Goal: Check status: Check status

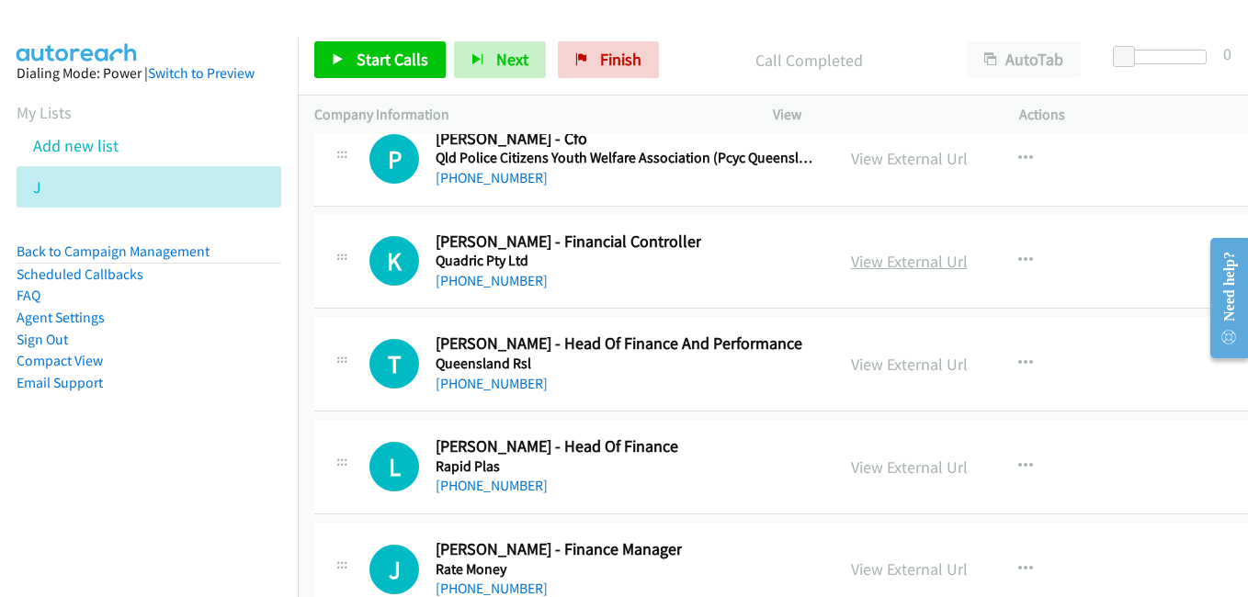
click at [872, 269] on link "View External Url" at bounding box center [909, 261] width 117 height 21
drag, startPoint x: 888, startPoint y: 358, endPoint x: 877, endPoint y: 358, distance: 10.1
click at [888, 358] on link "View External Url" at bounding box center [909, 364] width 117 height 21
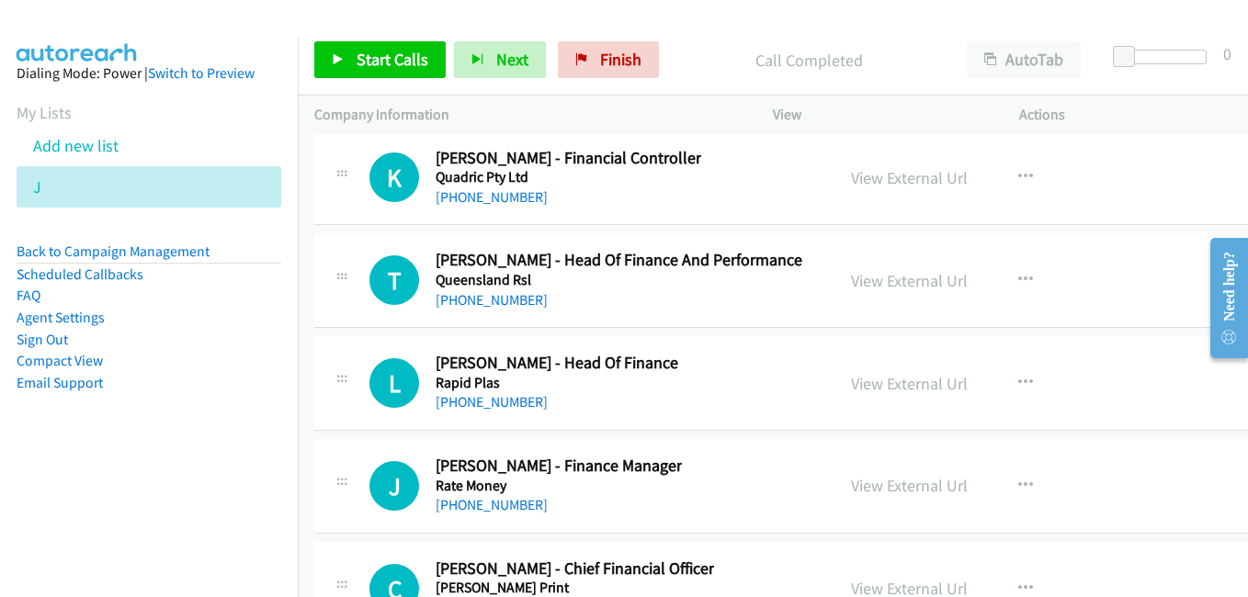
scroll to position [26828, 0]
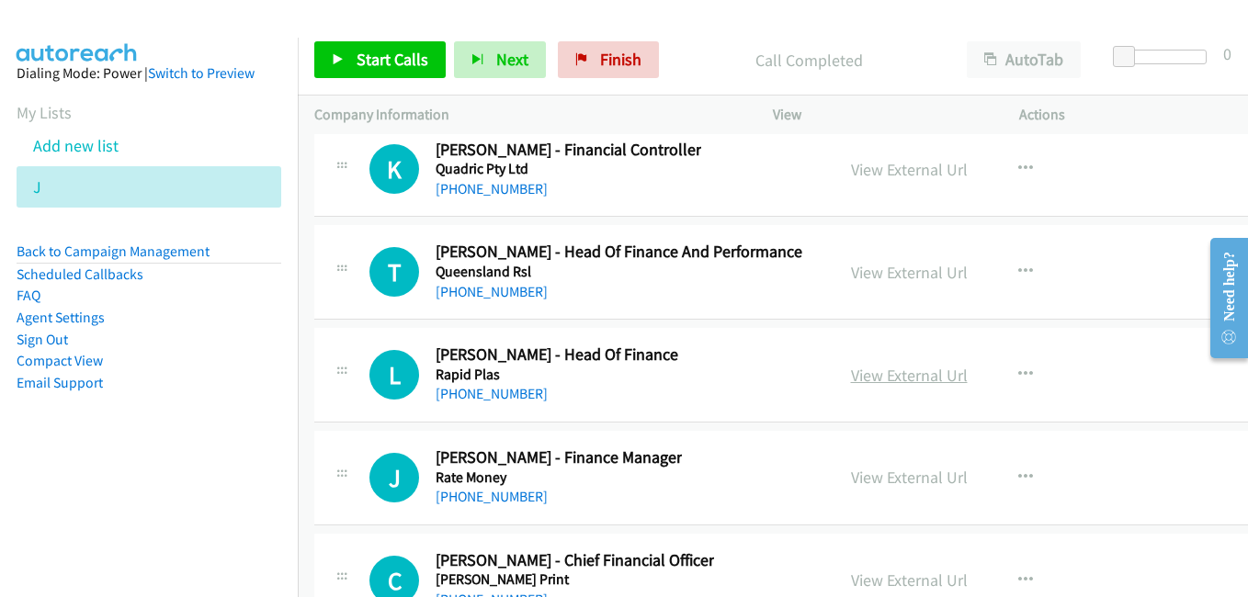
click at [890, 371] on link "View External Url" at bounding box center [909, 375] width 117 height 21
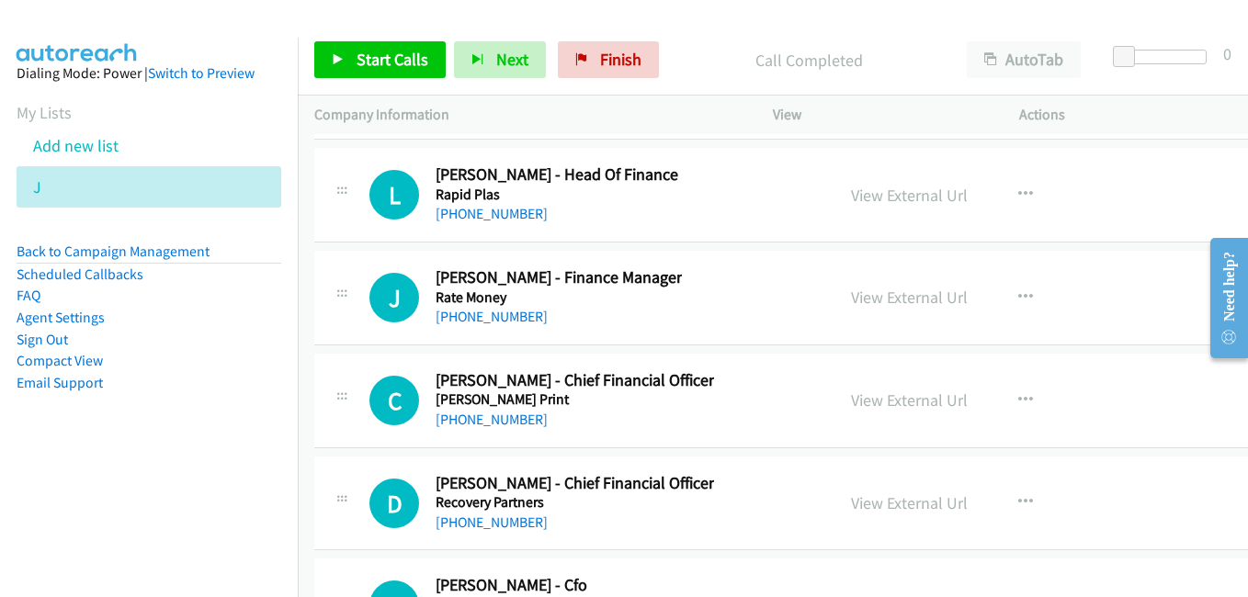
scroll to position [27012, 0]
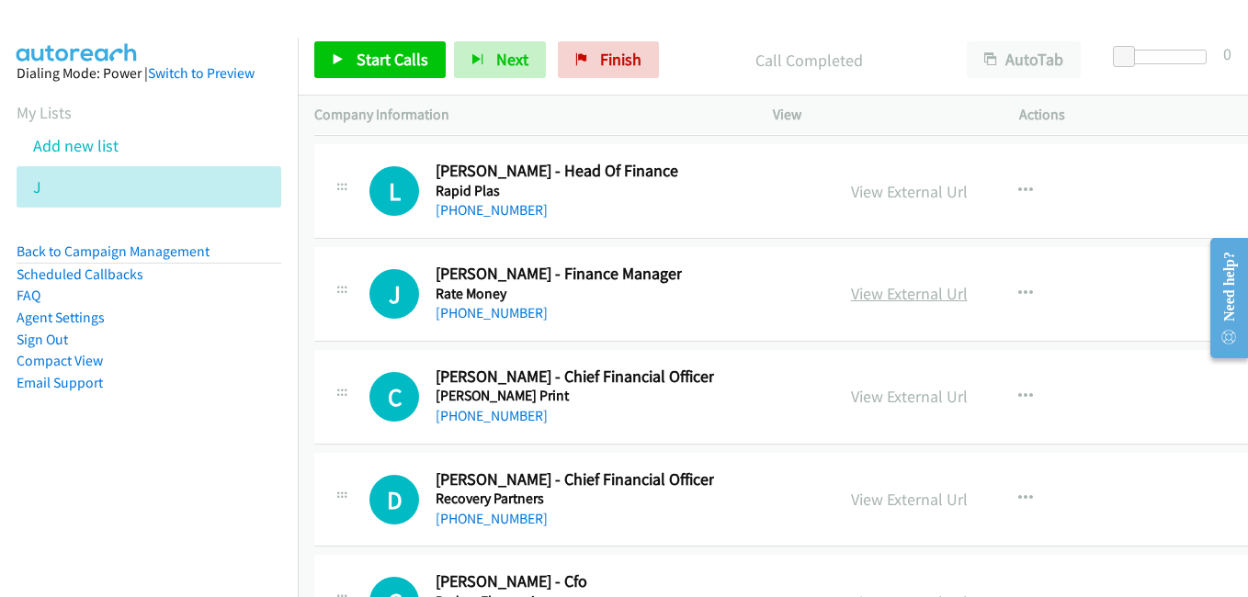
click at [866, 296] on link "View External Url" at bounding box center [909, 293] width 117 height 21
click at [881, 392] on link "View External Url" at bounding box center [909, 396] width 117 height 21
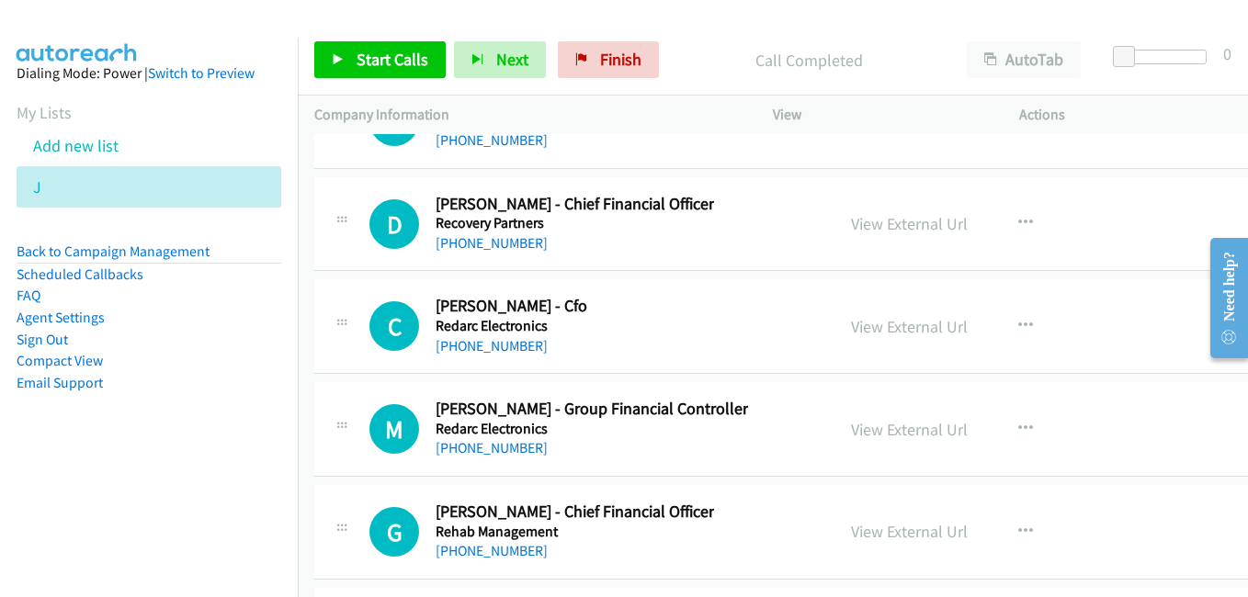
scroll to position [27104, 0]
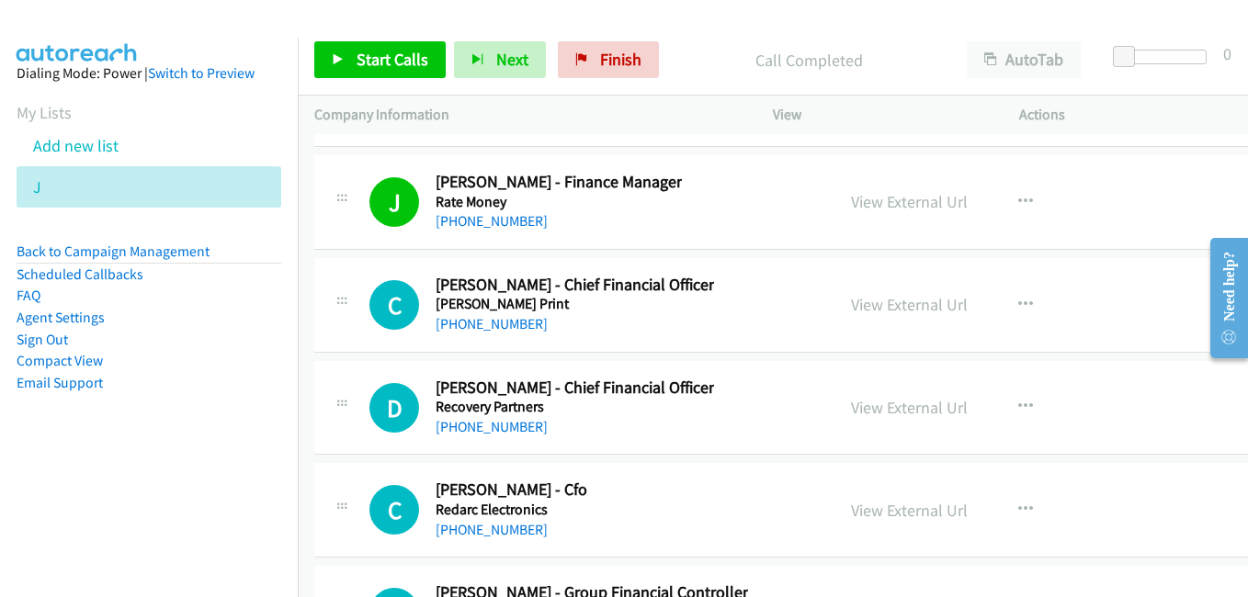
drag, startPoint x: 880, startPoint y: 416, endPoint x: 797, endPoint y: 391, distance: 86.3
click at [880, 416] on link "View External Url" at bounding box center [909, 407] width 117 height 21
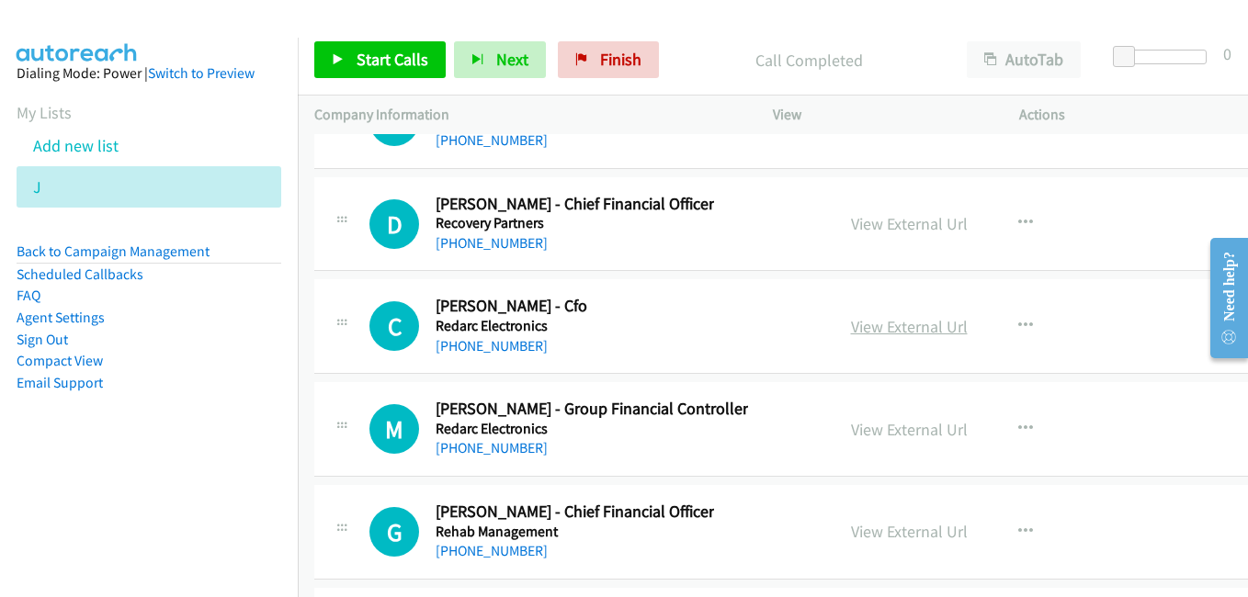
click at [903, 325] on link "View External Url" at bounding box center [909, 326] width 117 height 21
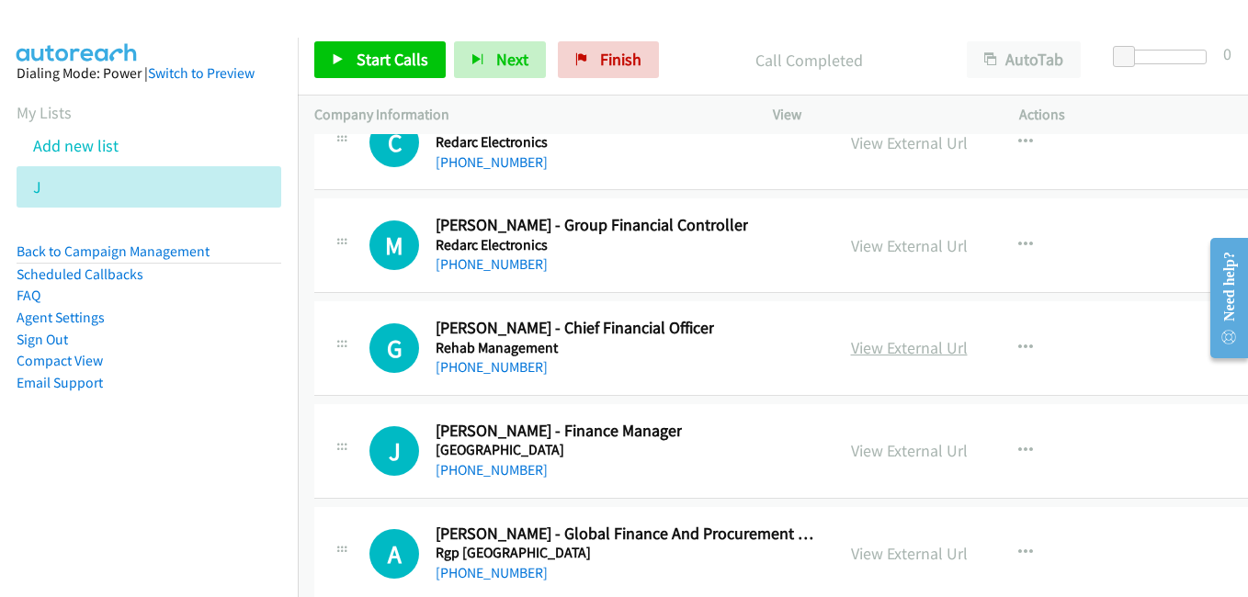
click at [873, 354] on link "View External Url" at bounding box center [909, 347] width 117 height 21
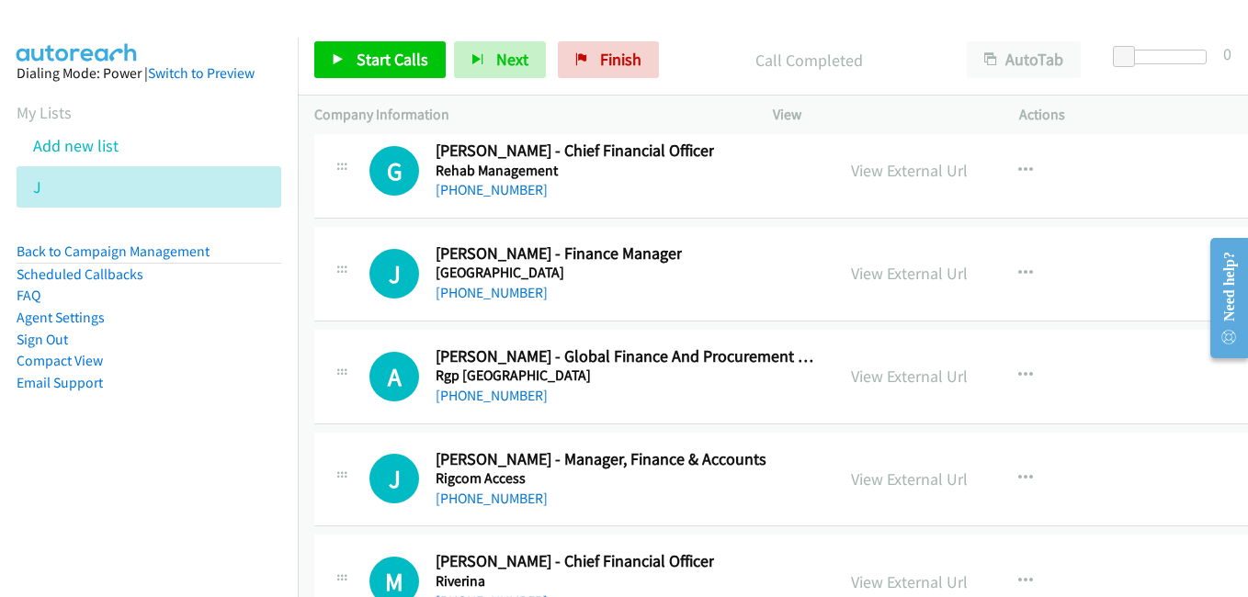
scroll to position [27655, 0]
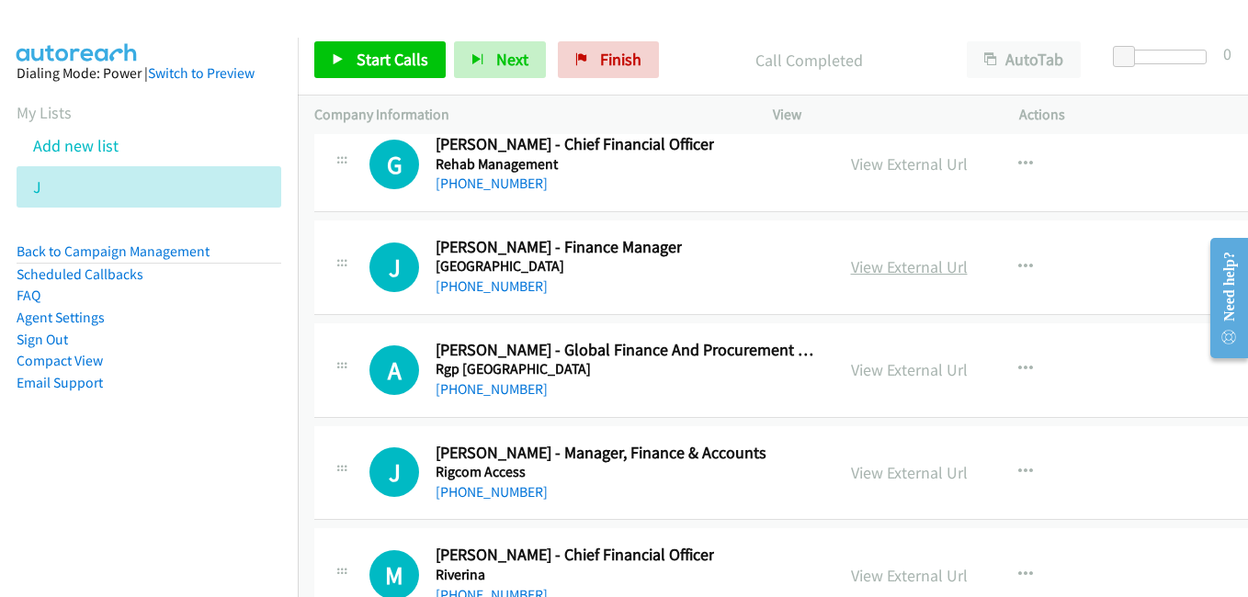
click at [855, 266] on link "View External Url" at bounding box center [909, 266] width 117 height 21
drag, startPoint x: 888, startPoint y: 370, endPoint x: 793, endPoint y: 315, distance: 109.5
click at [888, 370] on link "View External Url" at bounding box center [909, 369] width 117 height 21
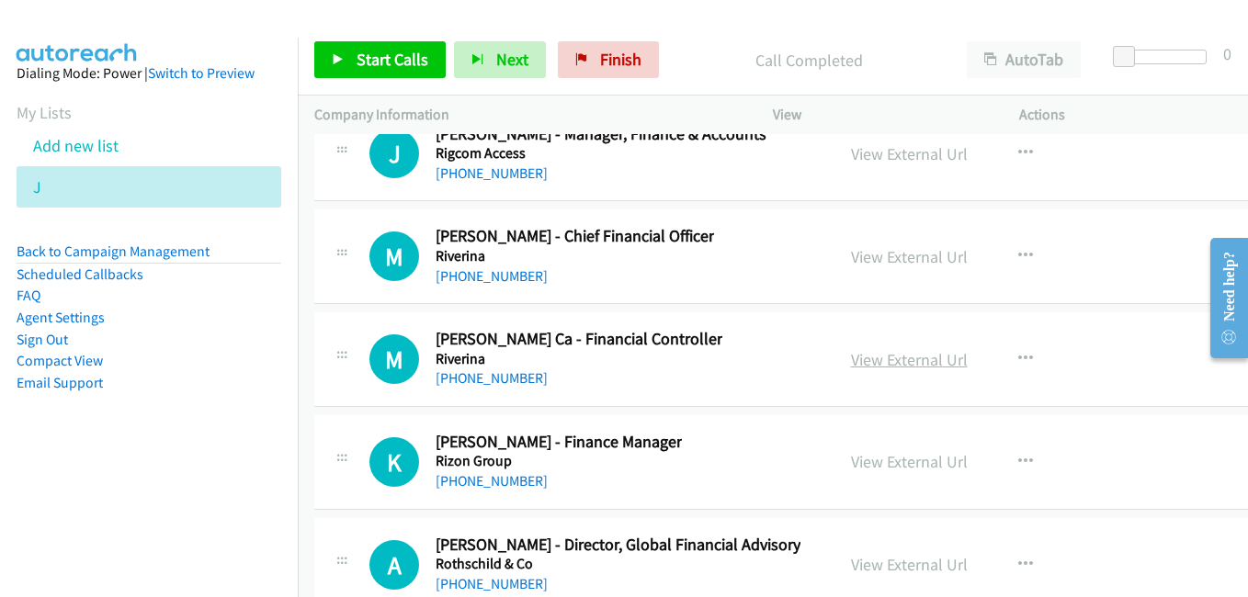
scroll to position [28022, 0]
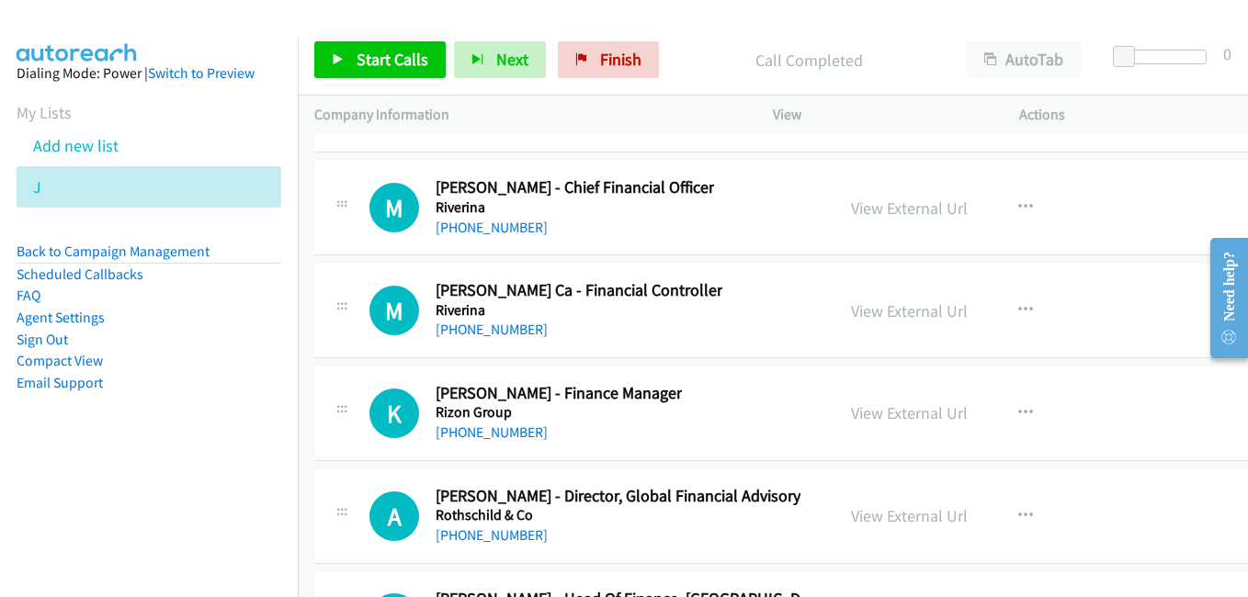
drag, startPoint x: 881, startPoint y: 316, endPoint x: 811, endPoint y: 271, distance: 83.1
click at [881, 316] on link "View External Url" at bounding box center [909, 310] width 117 height 21
click at [851, 409] on link "View External Url" at bounding box center [909, 412] width 117 height 21
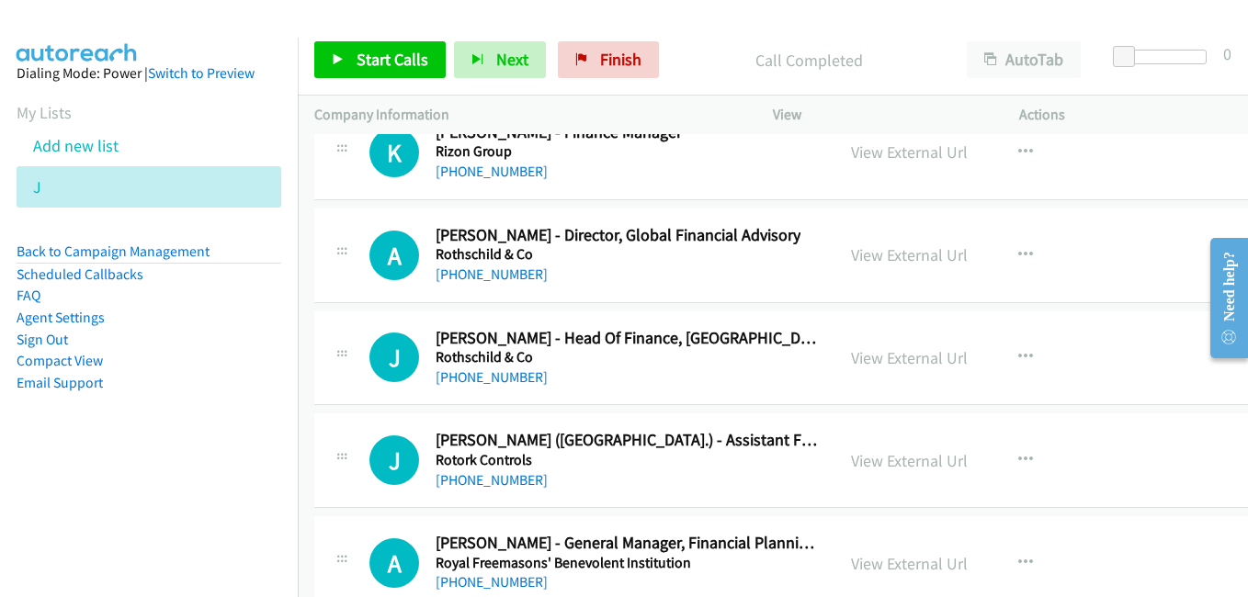
scroll to position [28298, 0]
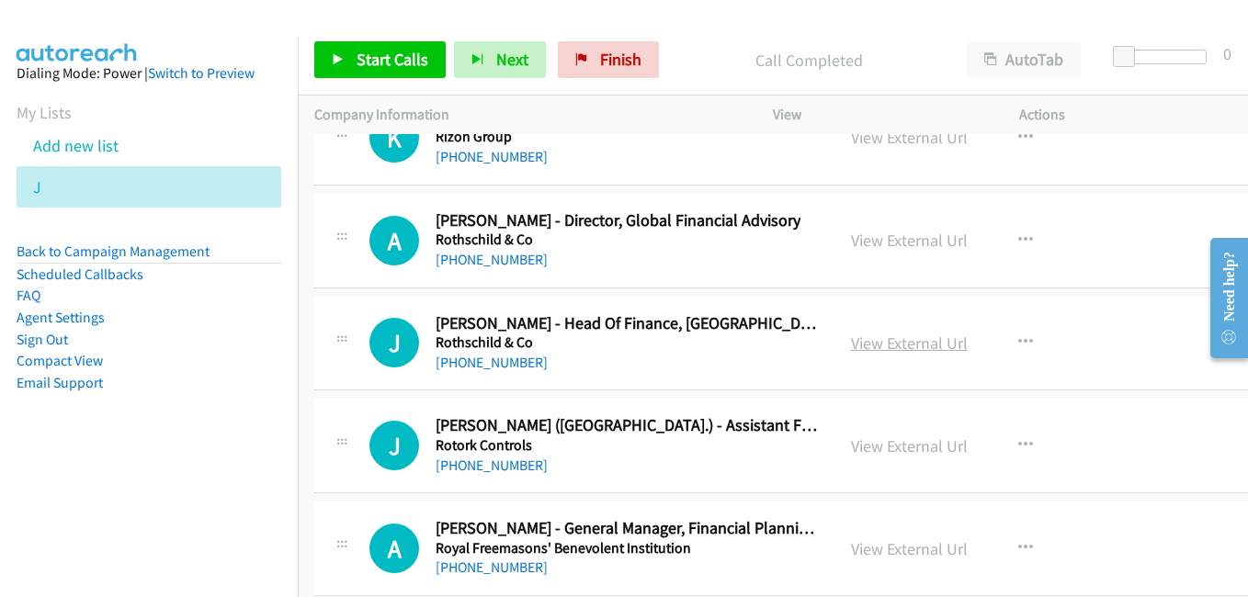
click at [865, 350] on link "View External Url" at bounding box center [909, 343] width 117 height 21
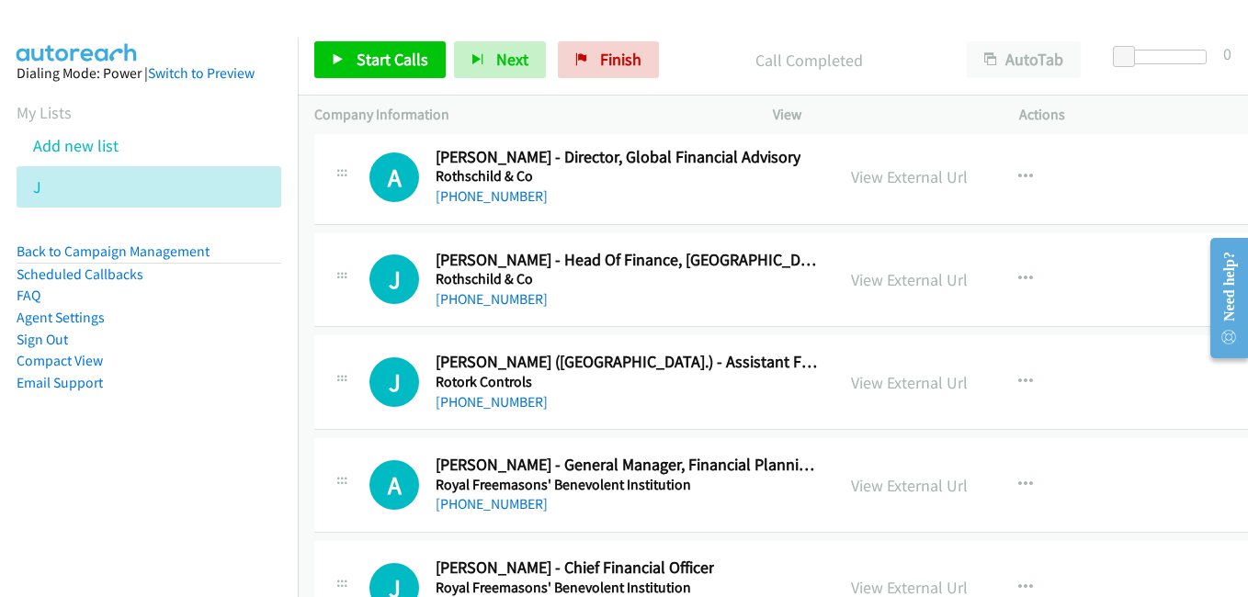
scroll to position [28482, 0]
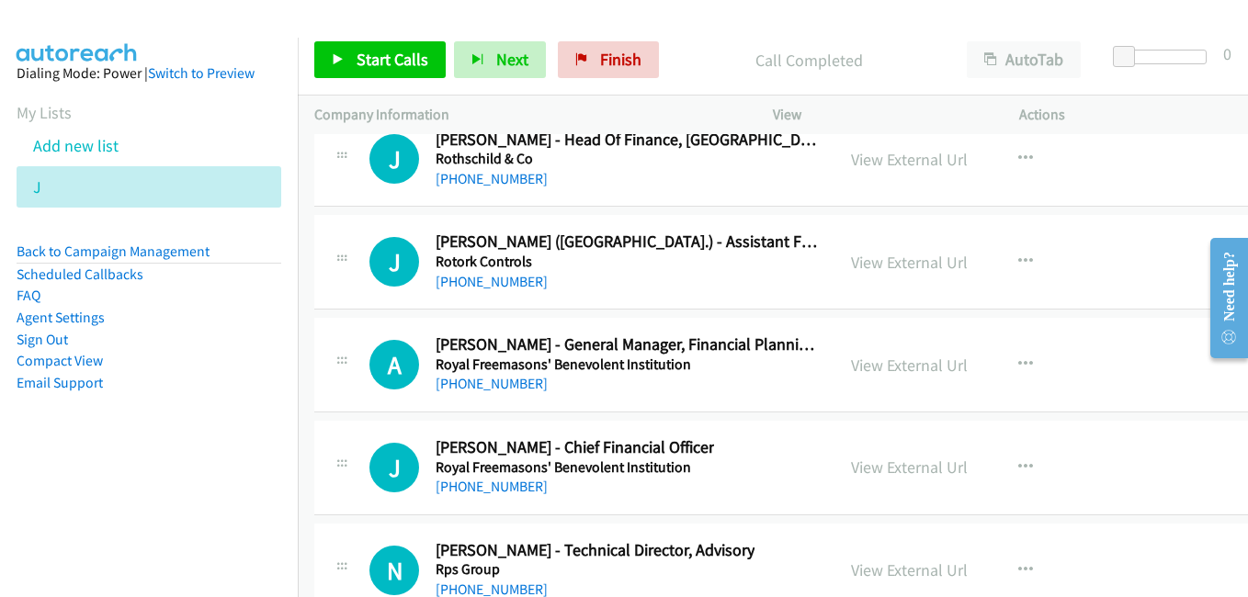
drag, startPoint x: 884, startPoint y: 271, endPoint x: 569, endPoint y: 85, distance: 366.2
click at [884, 271] on link "View External Url" at bounding box center [909, 262] width 117 height 21
click at [887, 369] on link "View External Url" at bounding box center [909, 365] width 117 height 21
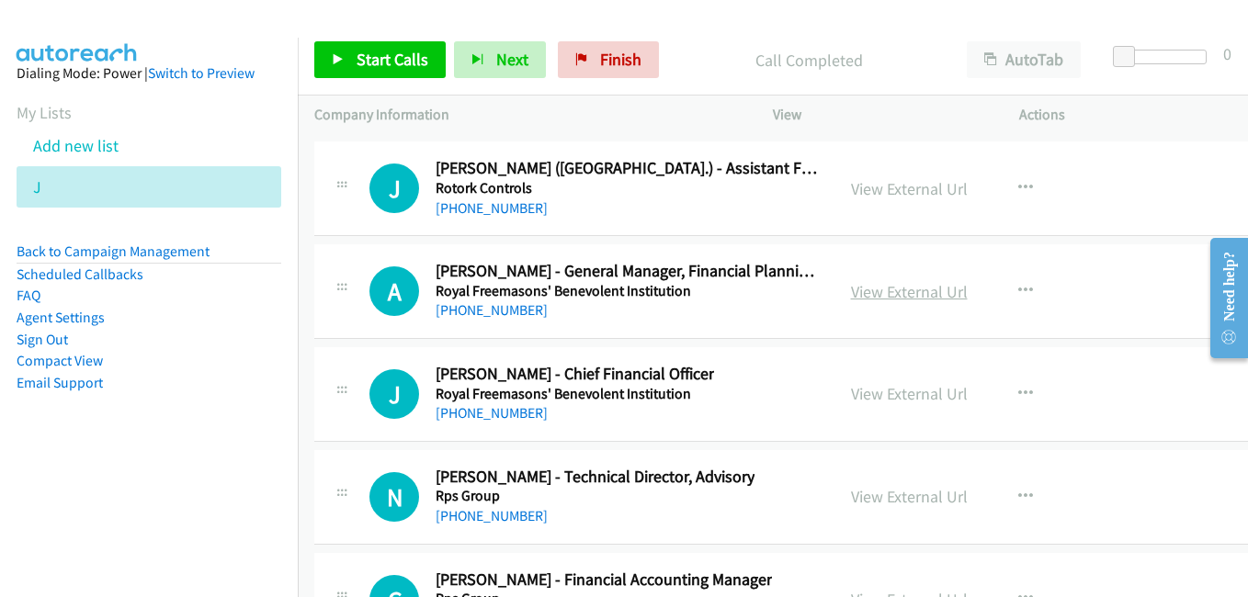
scroll to position [28574, 0]
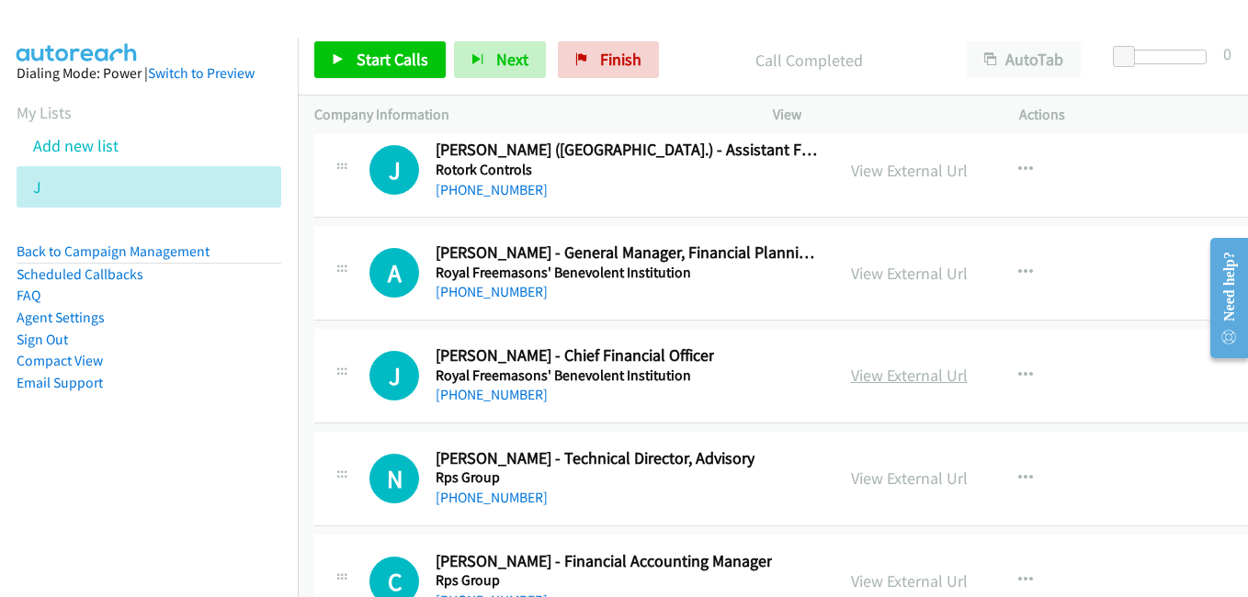
click at [900, 378] on link "View External Url" at bounding box center [909, 375] width 117 height 21
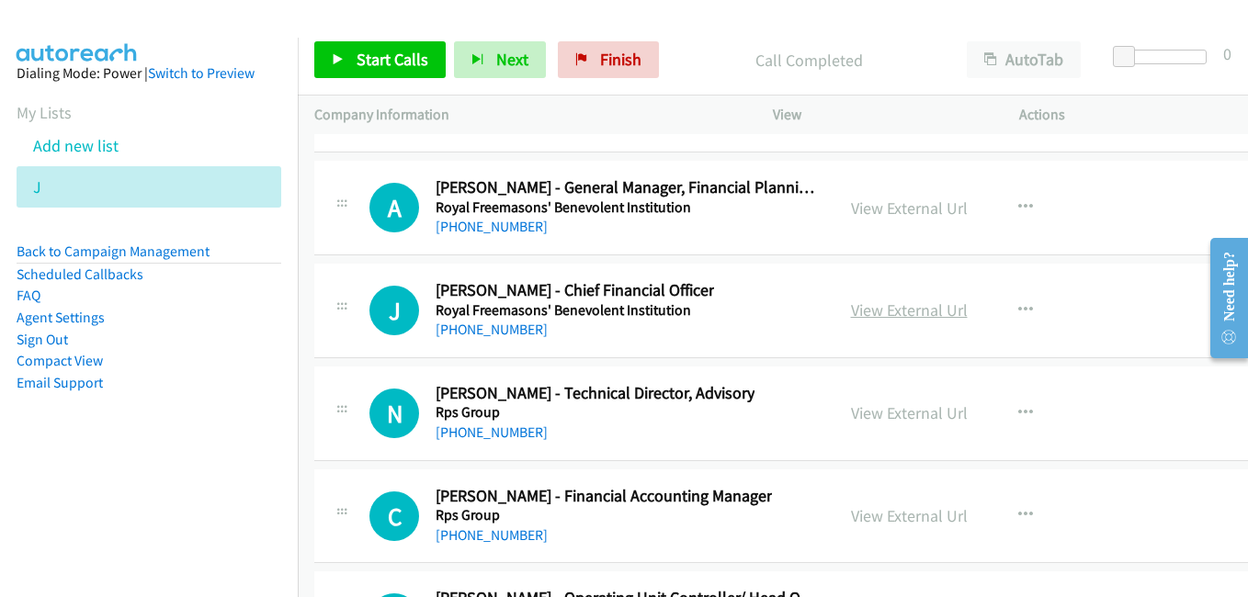
scroll to position [28849, 0]
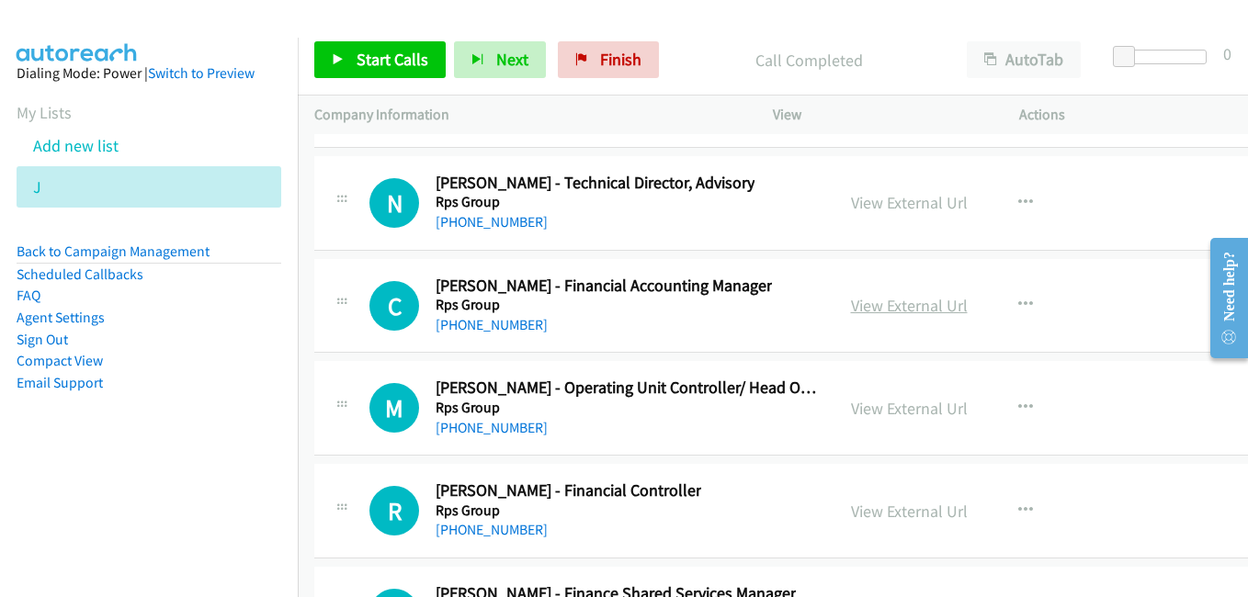
click at [895, 301] on link "View External Url" at bounding box center [909, 305] width 117 height 21
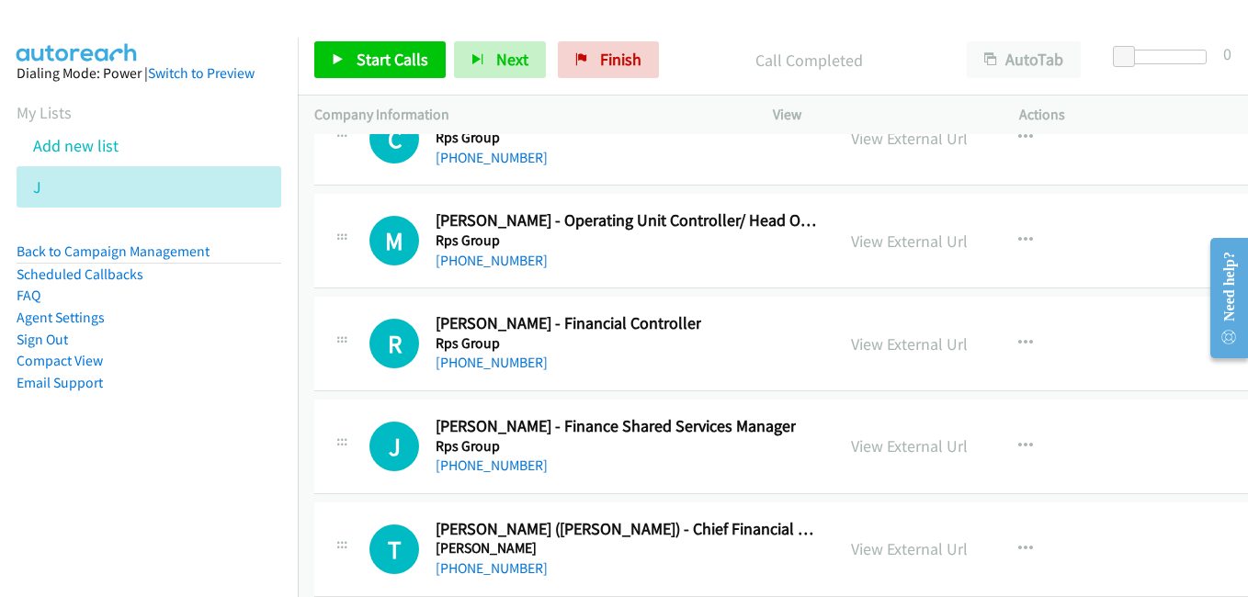
scroll to position [29033, 0]
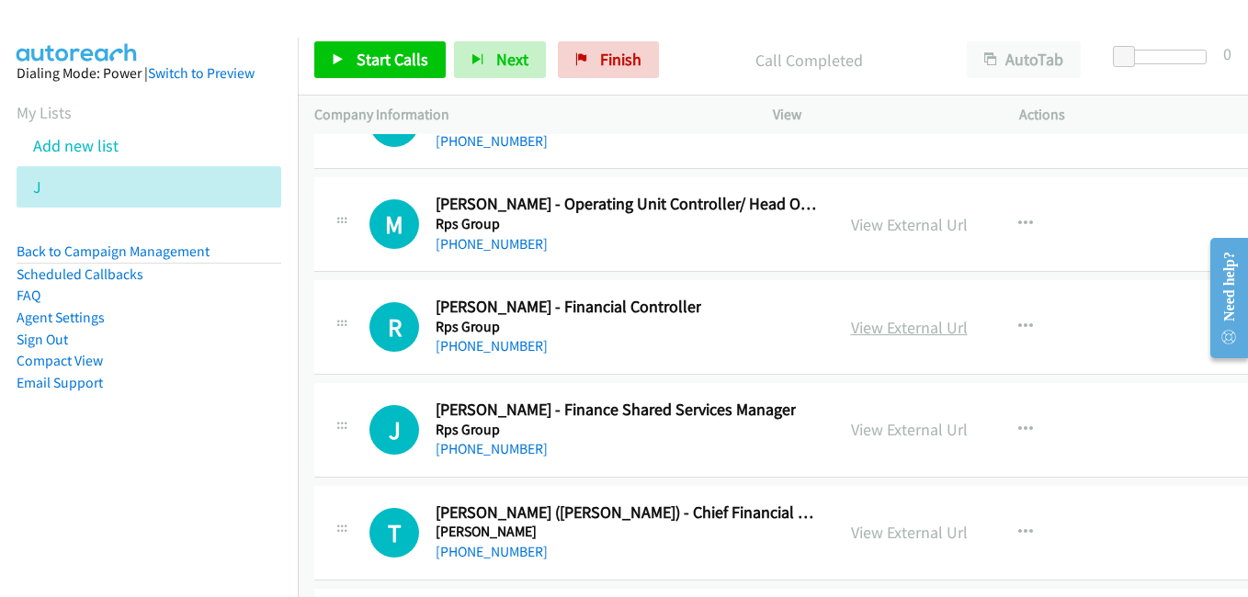
click at [878, 332] on link "View External Url" at bounding box center [909, 327] width 117 height 21
